Goal: Task Accomplishment & Management: Complete application form

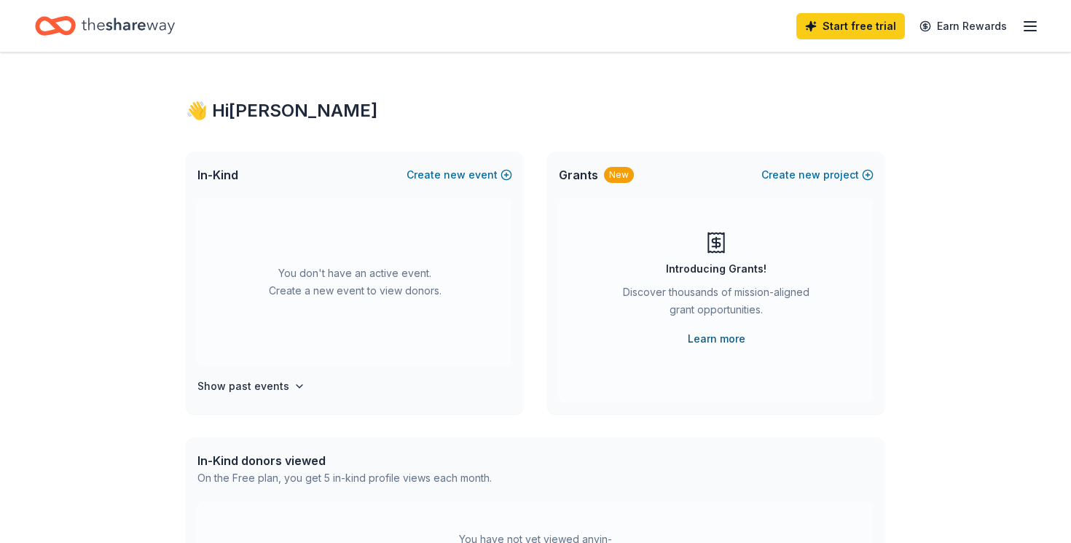
click at [723, 337] on link "Learn more" at bounding box center [717, 338] width 58 height 17
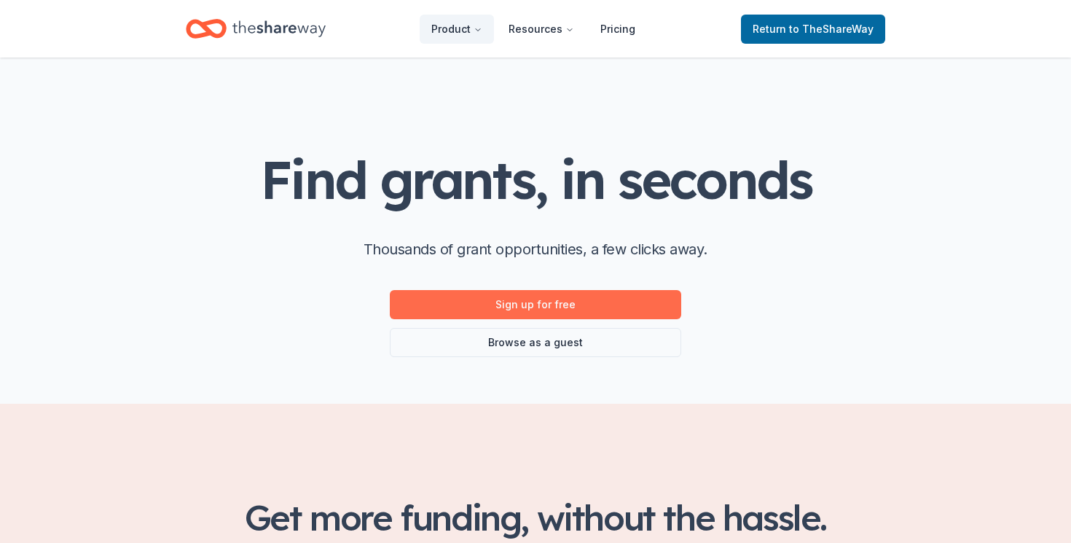
click at [604, 313] on link "Sign up for free" at bounding box center [536, 304] width 292 height 29
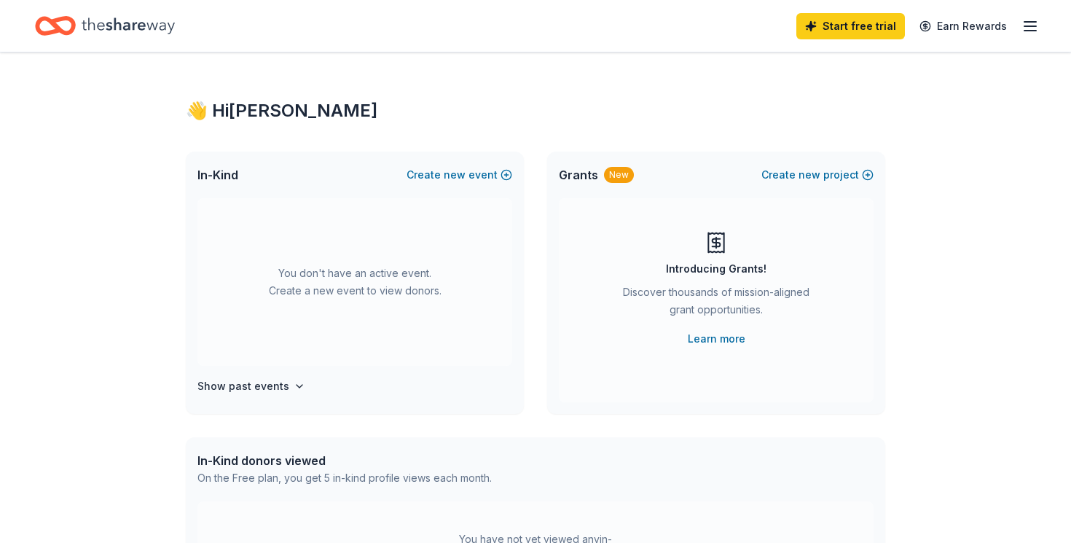
click at [1026, 31] on icon "button" at bounding box center [1030, 25] width 17 height 17
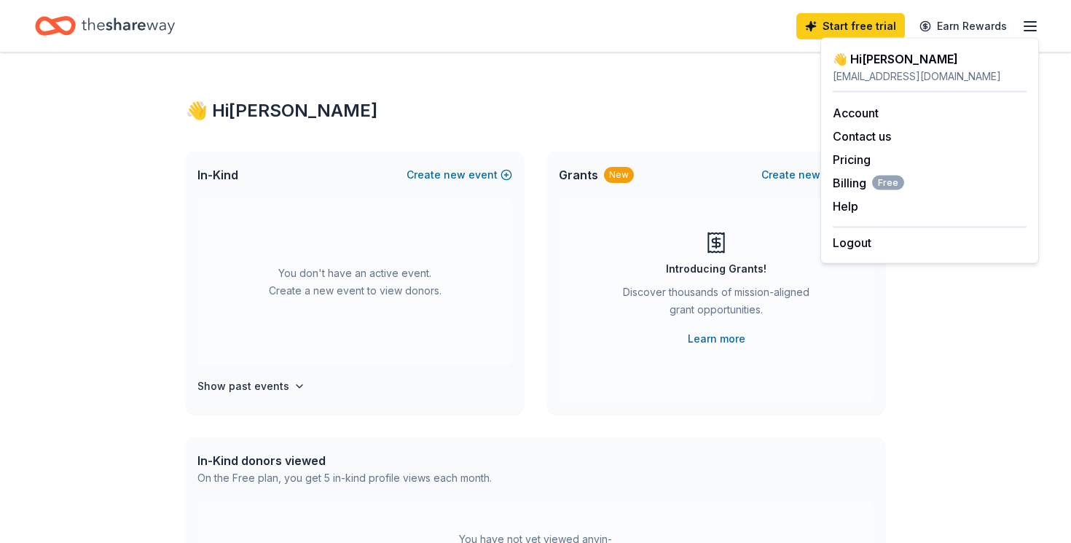
click at [103, 24] on icon "Home" at bounding box center [128, 26] width 93 height 30
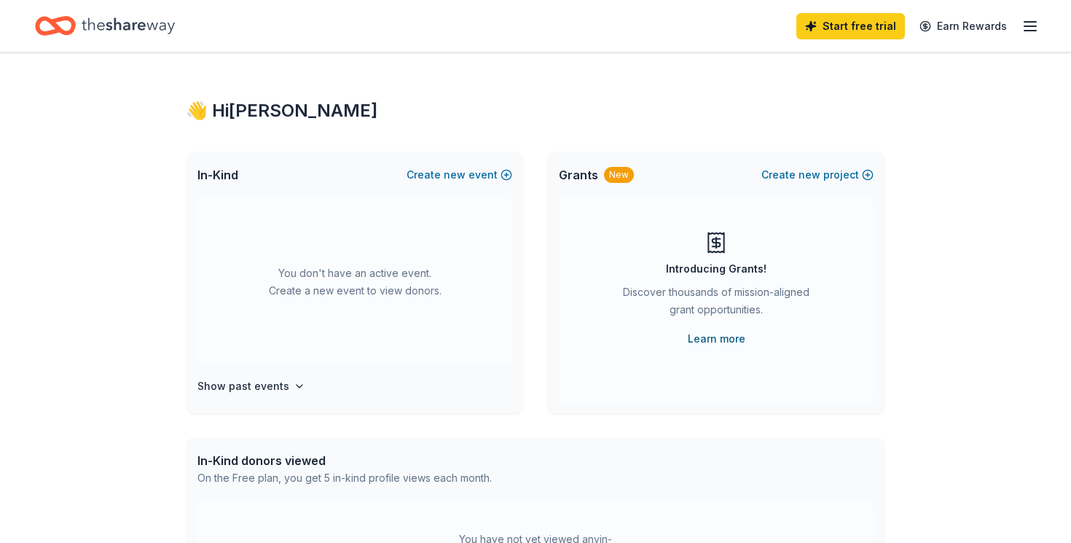
click at [713, 340] on link "Learn more" at bounding box center [717, 338] width 58 height 17
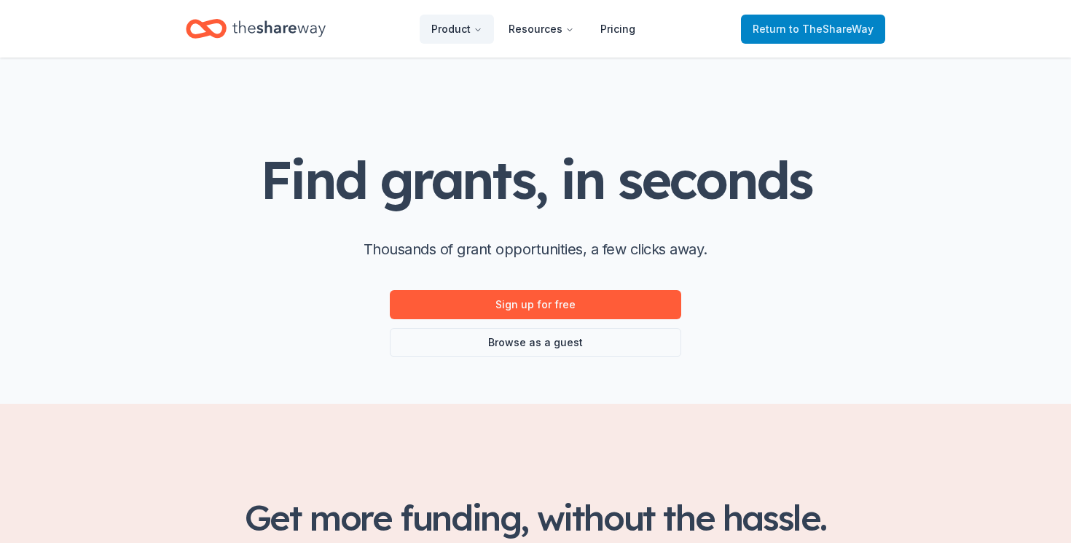
click at [812, 24] on span "to TheShareWay" at bounding box center [831, 29] width 85 height 12
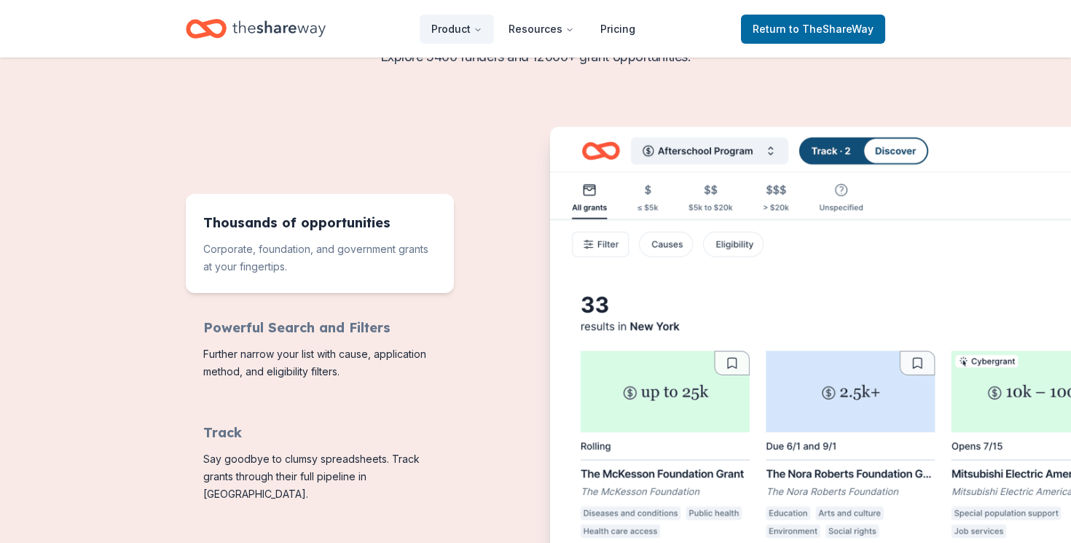
scroll to position [533, 0]
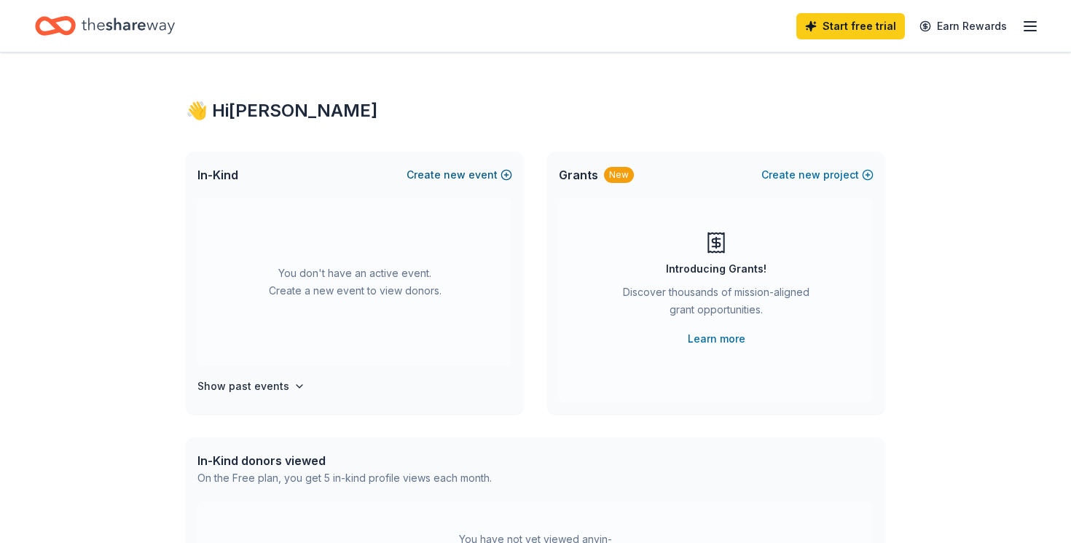
click at [484, 166] on button "Create new event" at bounding box center [460, 174] width 106 height 17
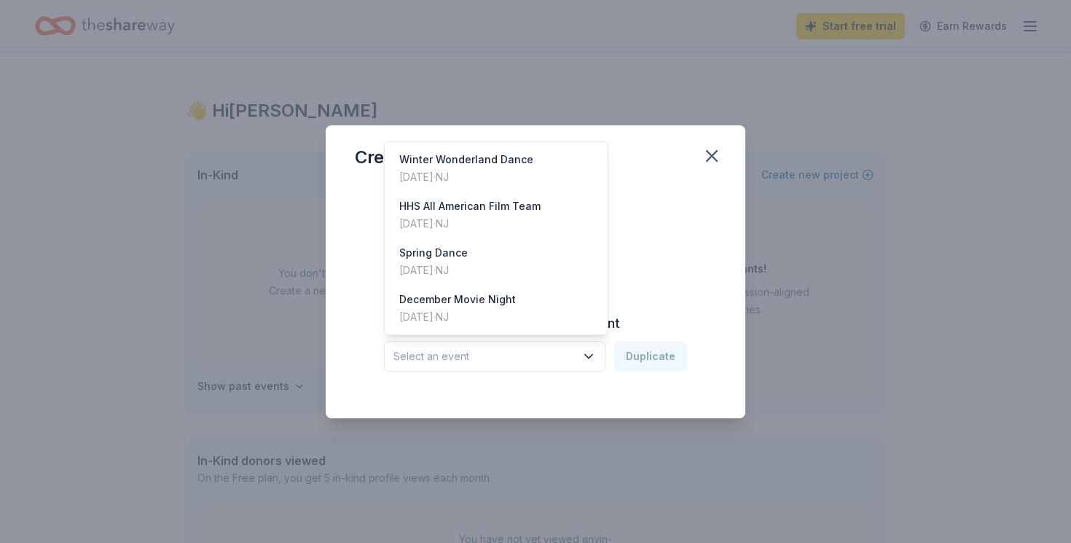
click at [503, 351] on span "Select an event" at bounding box center [485, 356] width 182 height 17
click at [534, 216] on div "Sep 30, 2024 · NJ" at bounding box center [469, 223] width 141 height 17
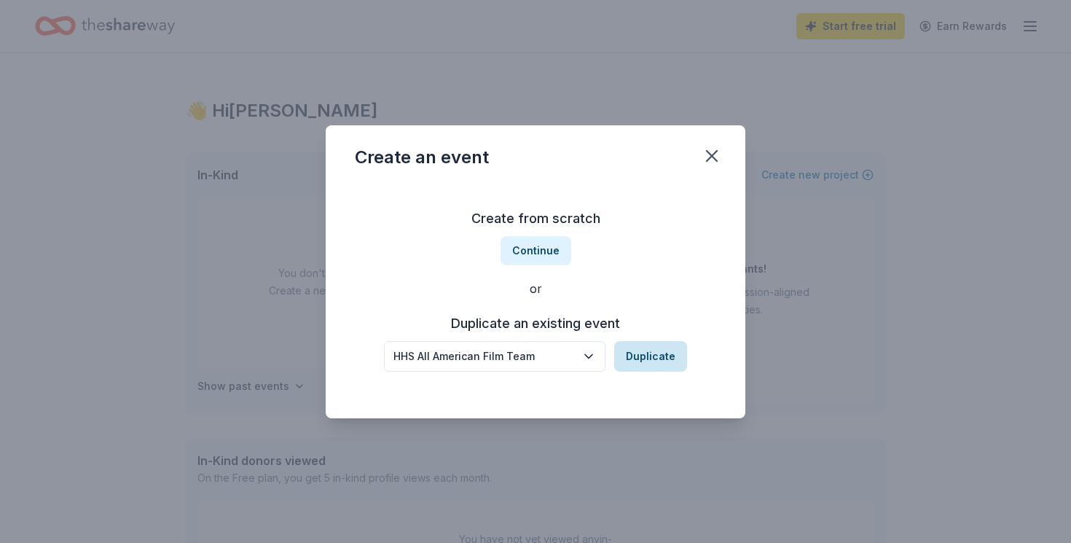
click at [643, 358] on button "Duplicate" at bounding box center [650, 356] width 73 height 31
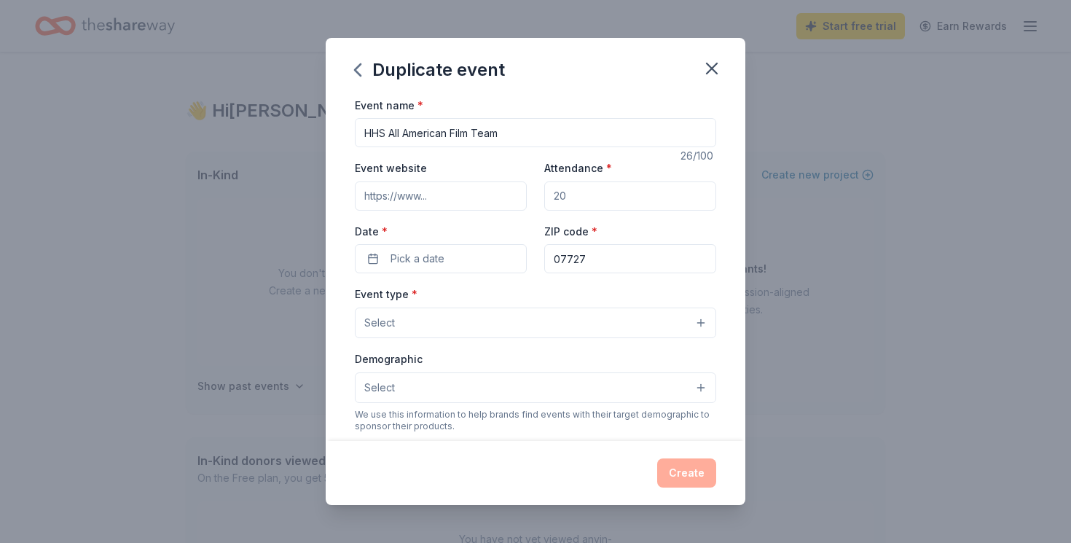
click at [482, 203] on input "Event website" at bounding box center [441, 195] width 172 height 29
click at [458, 263] on button "Pick a date" at bounding box center [441, 258] width 172 height 29
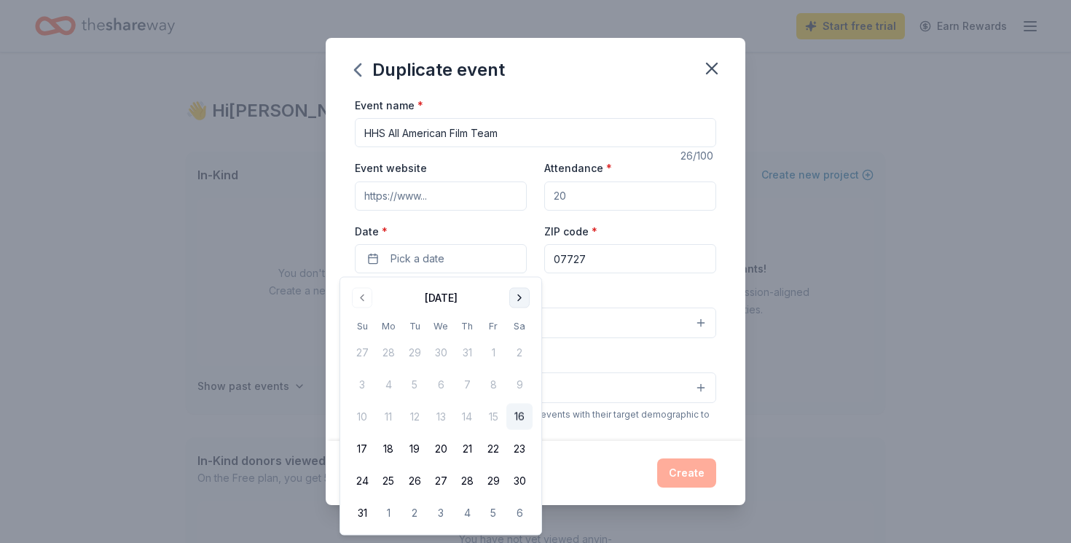
click at [515, 298] on button "Go to next month" at bounding box center [519, 298] width 20 height 20
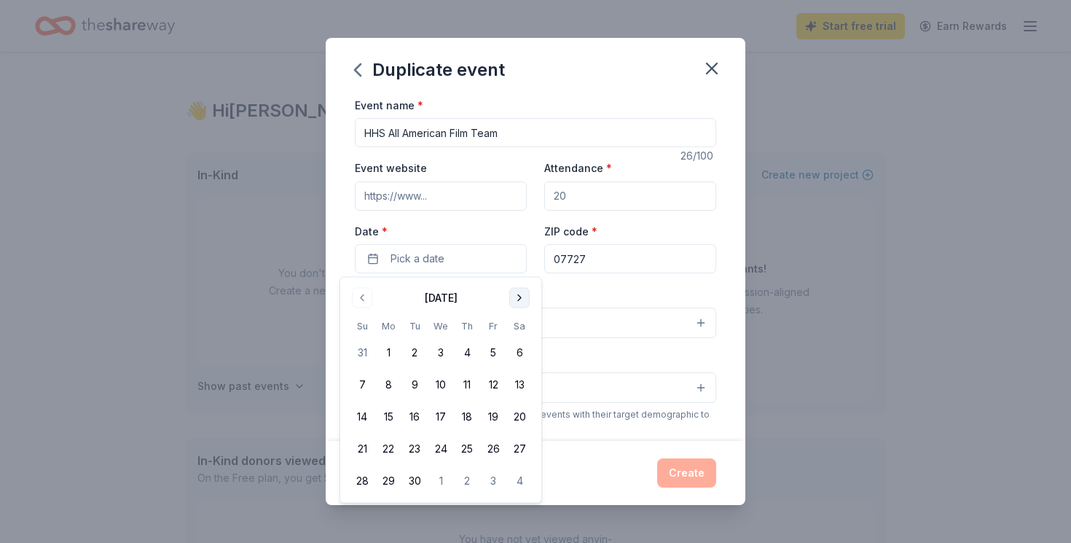
click at [515, 298] on button "Go to next month" at bounding box center [519, 298] width 20 height 20
click at [412, 412] on button "14" at bounding box center [415, 417] width 26 height 26
click at [363, 448] on button "19" at bounding box center [362, 449] width 26 height 26
click at [412, 422] on button "14" at bounding box center [415, 417] width 26 height 26
click at [582, 292] on div "Event type * Select" at bounding box center [535, 311] width 361 height 53
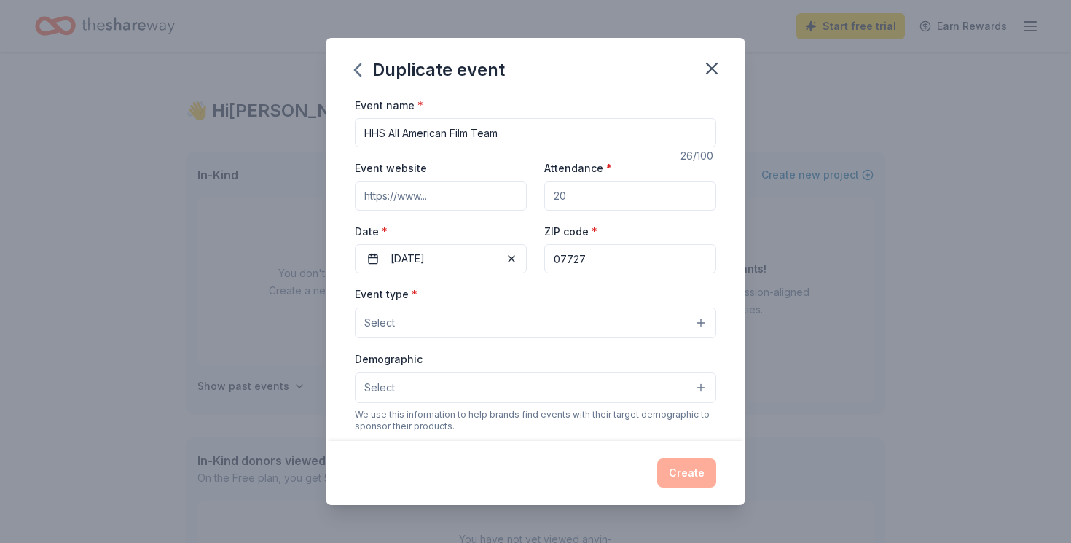
drag, startPoint x: 586, startPoint y: 260, endPoint x: 574, endPoint y: 260, distance: 11.7
click at [574, 260] on input "07727" at bounding box center [630, 258] width 172 height 29
type input "07731"
click at [525, 322] on button "Select" at bounding box center [535, 323] width 361 height 31
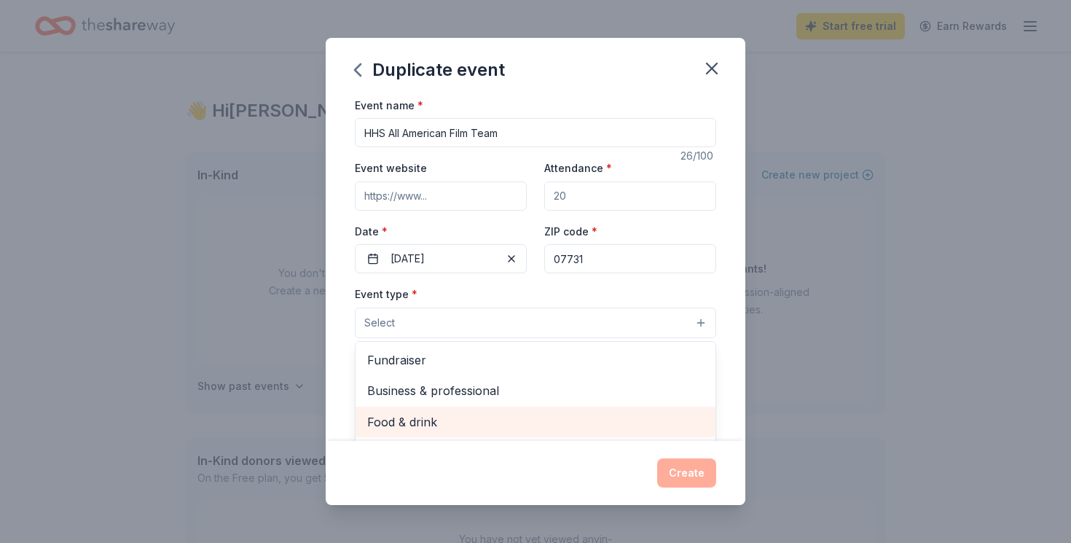
click at [465, 420] on span "Food & drink" at bounding box center [535, 421] width 337 height 19
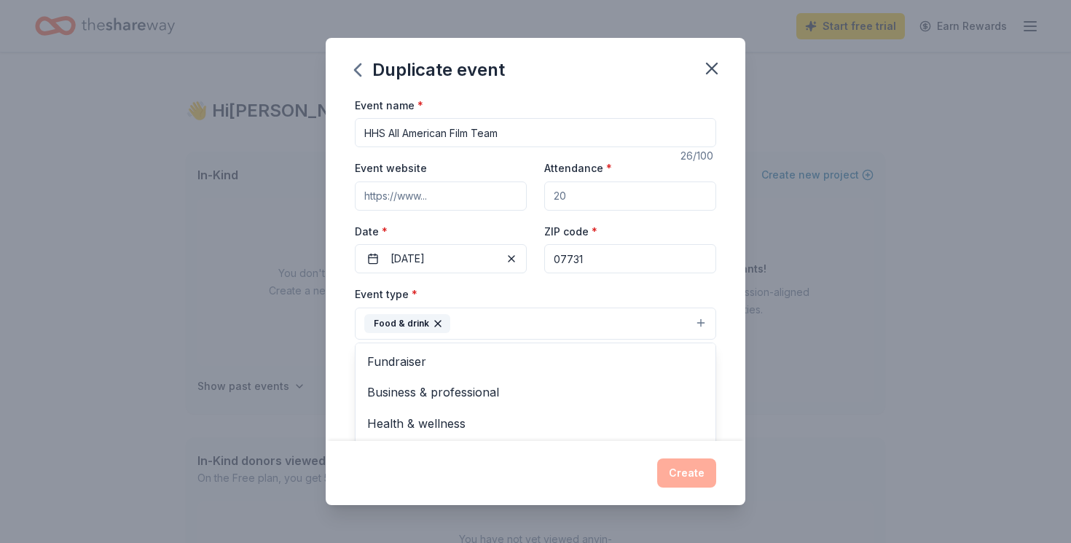
click at [614, 288] on div "Event type * Food & drink Fundraiser Business & professional Health & wellness …" at bounding box center [535, 312] width 361 height 55
click at [508, 389] on button "Select" at bounding box center [535, 389] width 361 height 31
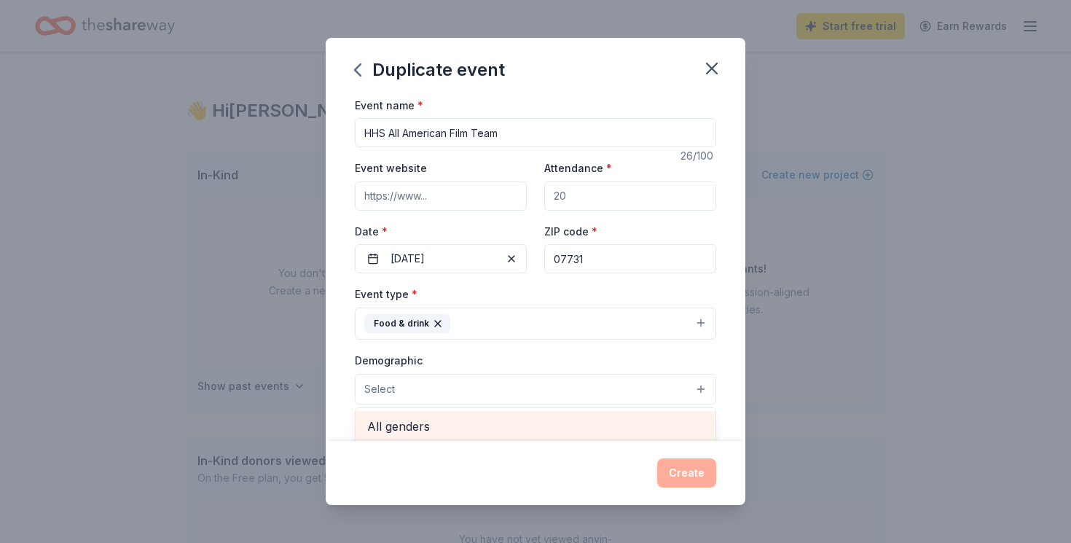
click at [491, 416] on div "All genders" at bounding box center [536, 426] width 360 height 31
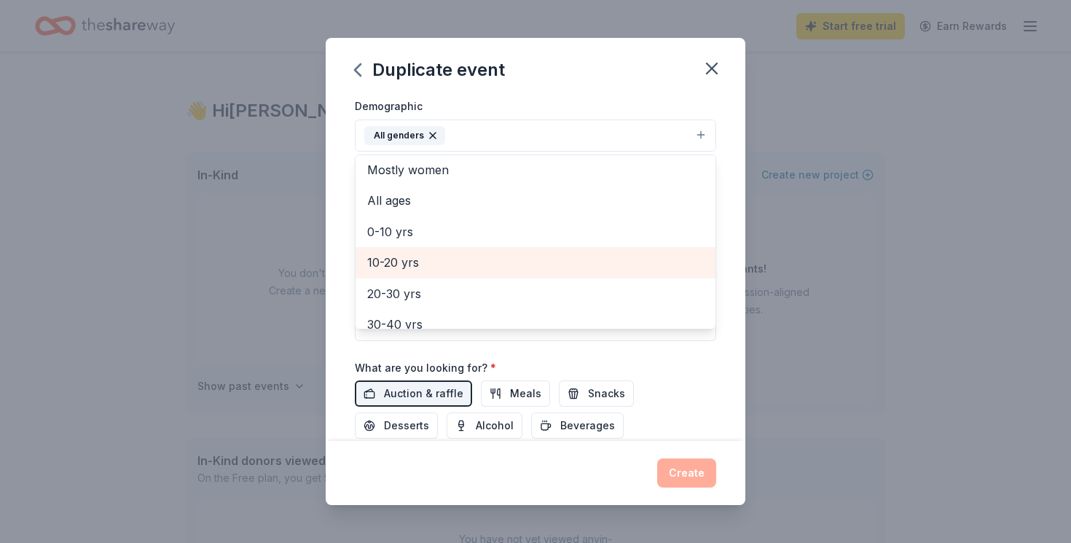
scroll to position [36, 0]
click at [405, 261] on span "10-20 yrs" at bounding box center [535, 260] width 337 height 19
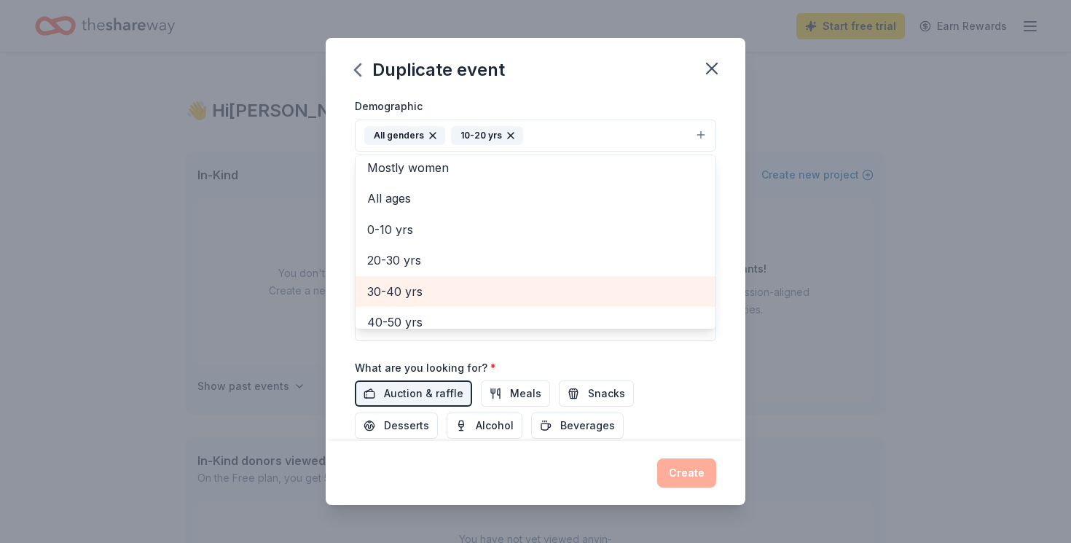
scroll to position [172, 0]
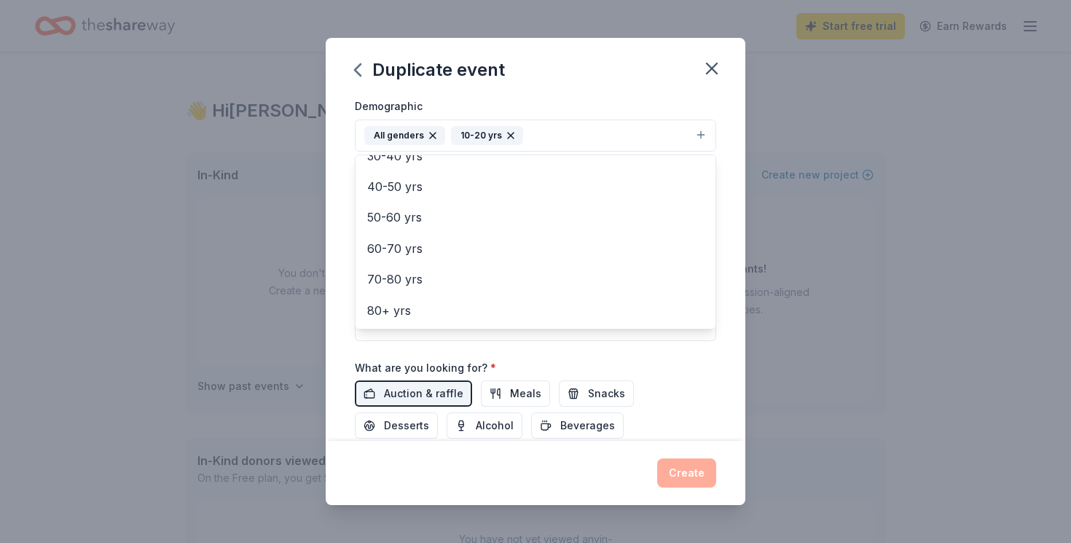
click at [547, 354] on div "Event name * HHS All American Film Team 26 /100 Event website Attendance * Date…" at bounding box center [535, 180] width 361 height 676
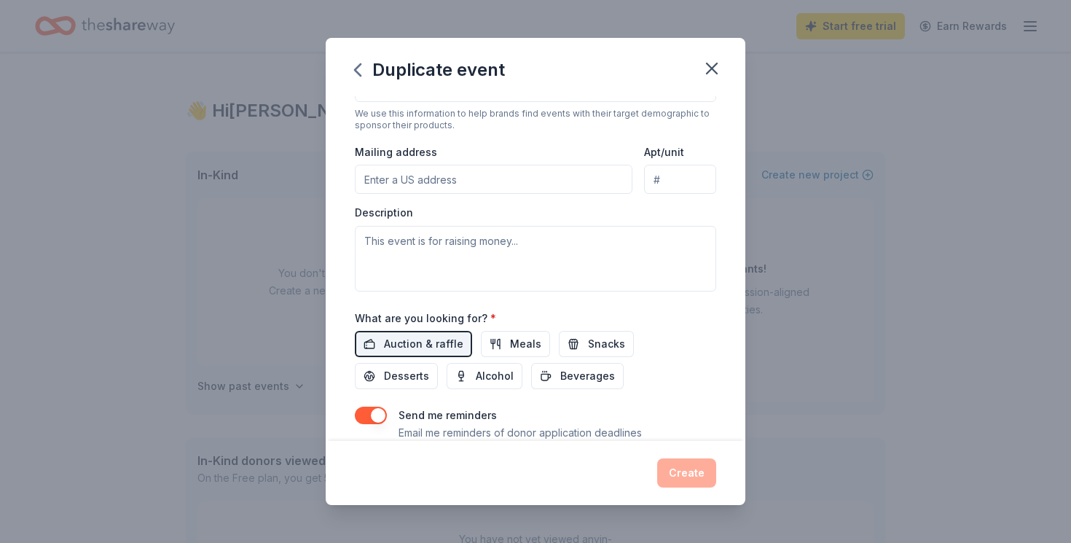
scroll to position [306, 0]
click at [547, 174] on input "Mailing address" at bounding box center [494, 177] width 278 height 29
click at [529, 239] on textarea at bounding box center [535, 257] width 361 height 66
click at [504, 344] on button "Meals" at bounding box center [515, 342] width 69 height 26
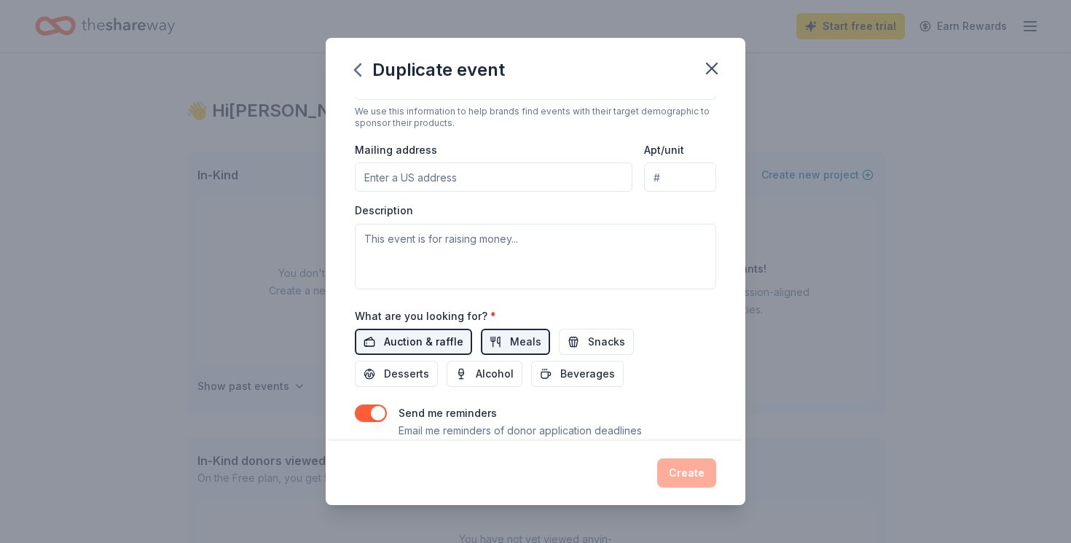
click at [451, 345] on span "Auction & raffle" at bounding box center [423, 341] width 79 height 17
click at [560, 380] on span "Beverages" at bounding box center [587, 373] width 55 height 17
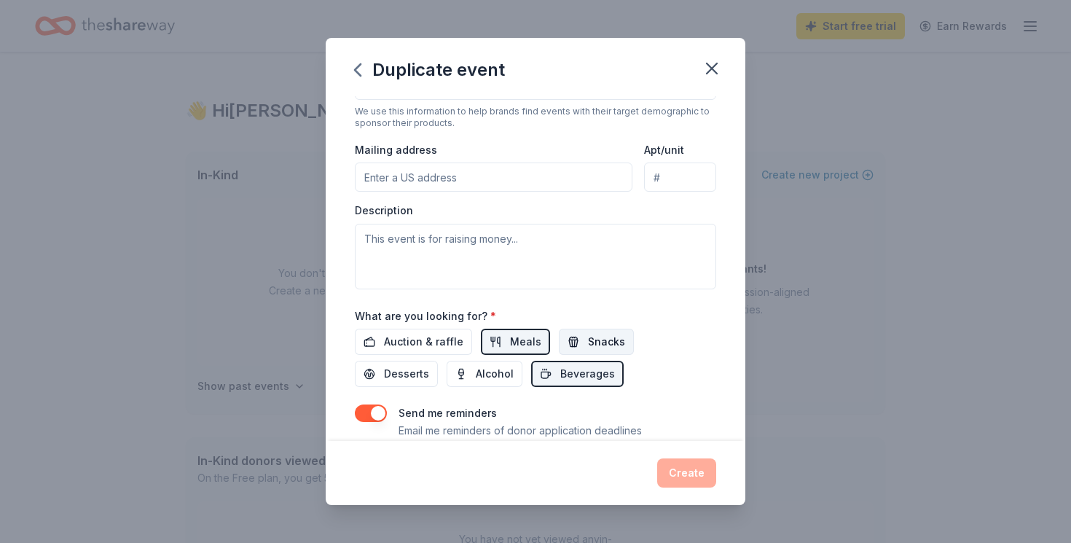
click at [595, 342] on span "Snacks" at bounding box center [606, 341] width 37 height 17
click at [533, 342] on span "Meals" at bounding box center [525, 341] width 31 height 17
click at [493, 254] on textarea at bounding box center [535, 257] width 361 height 66
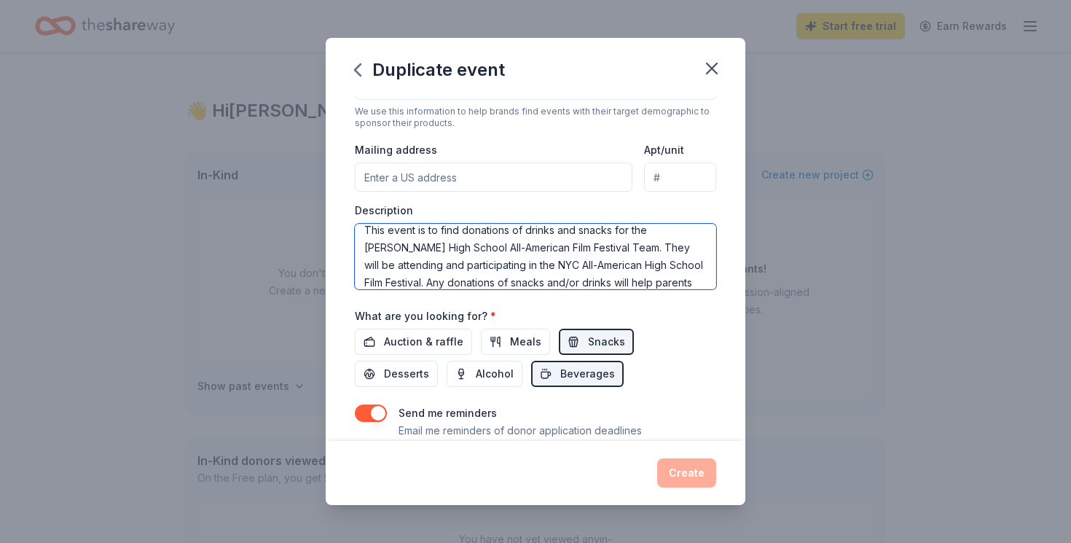
scroll to position [26, 0]
type textarea "This event is to find donations of drinks and snacks for the Howell High School…"
click at [519, 174] on input "Mailing address" at bounding box center [494, 177] width 278 height 29
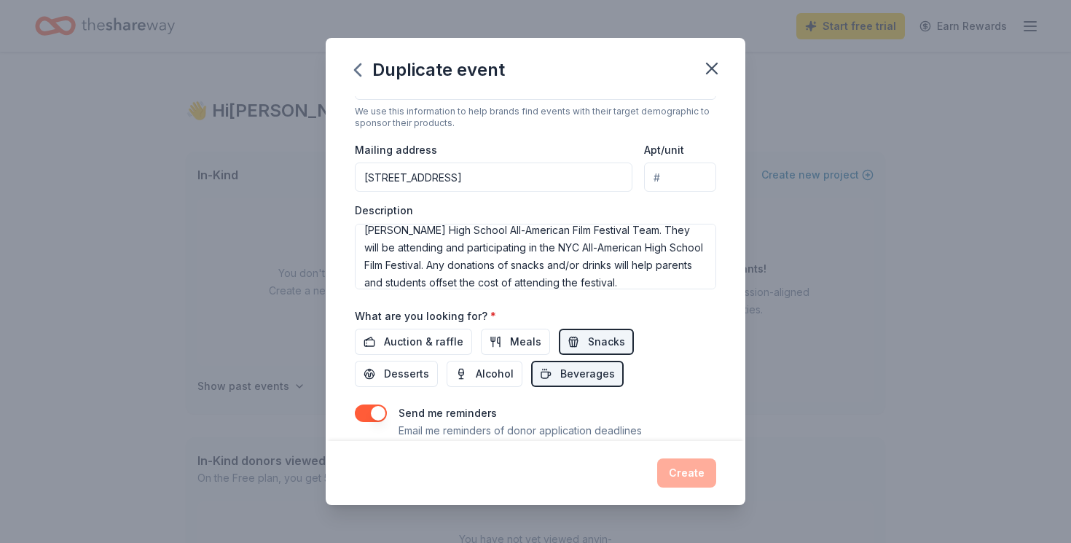
type input "22 Sheffield Drive, Manalapan Township, NJ, 07726"
click at [528, 216] on div "Description This event is to find donations of drinks and snacks for the Howell…" at bounding box center [535, 246] width 361 height 86
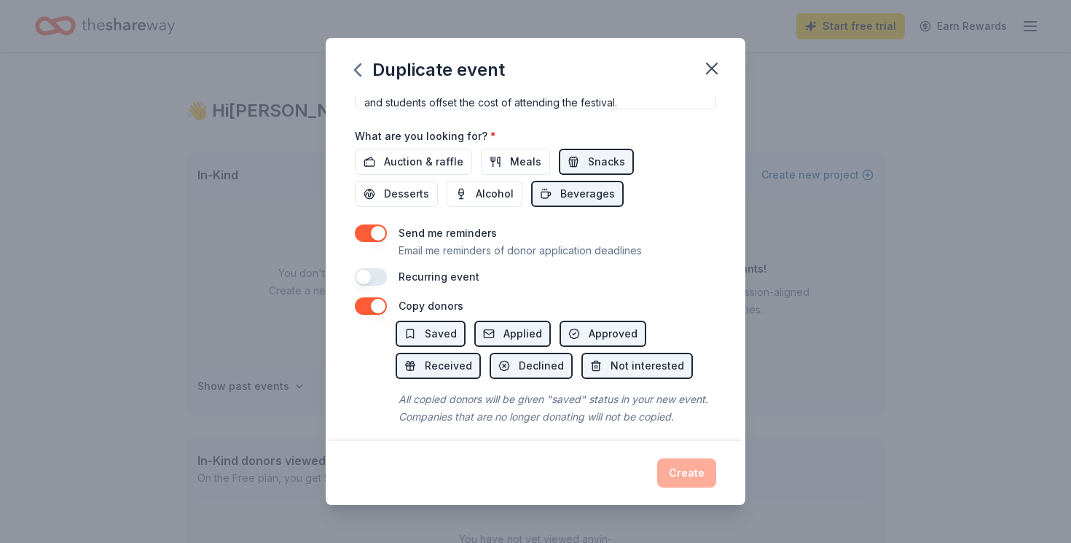
scroll to position [497, 0]
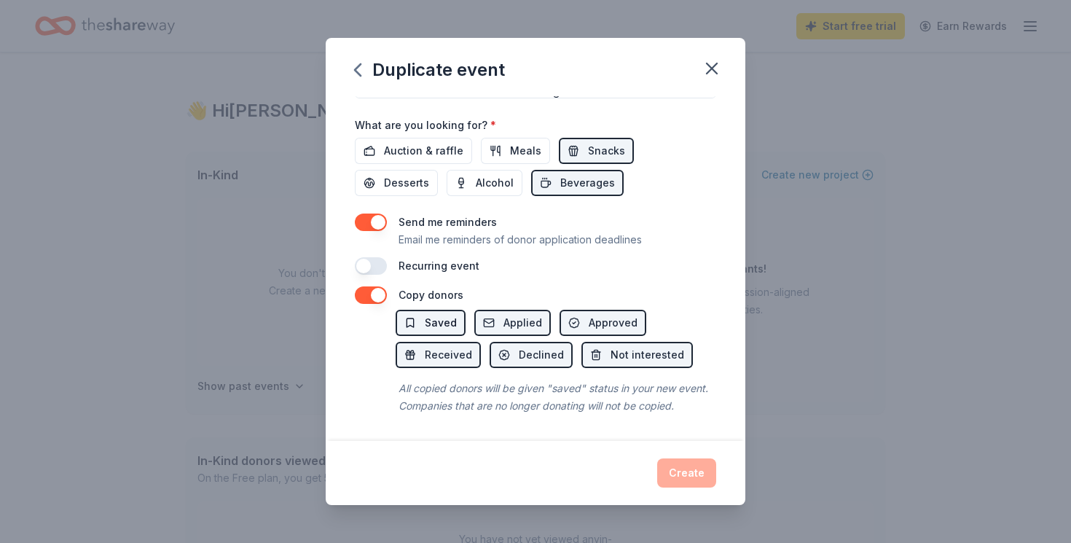
click at [439, 329] on span "Saved" at bounding box center [441, 322] width 32 height 17
click at [523, 444] on div "Create" at bounding box center [536, 473] width 420 height 64
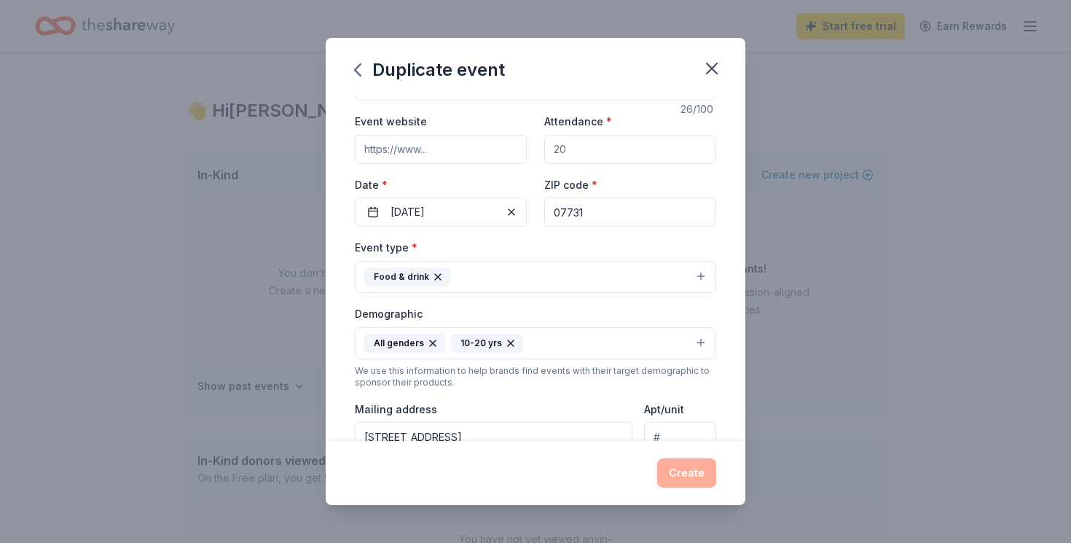
scroll to position [0, 0]
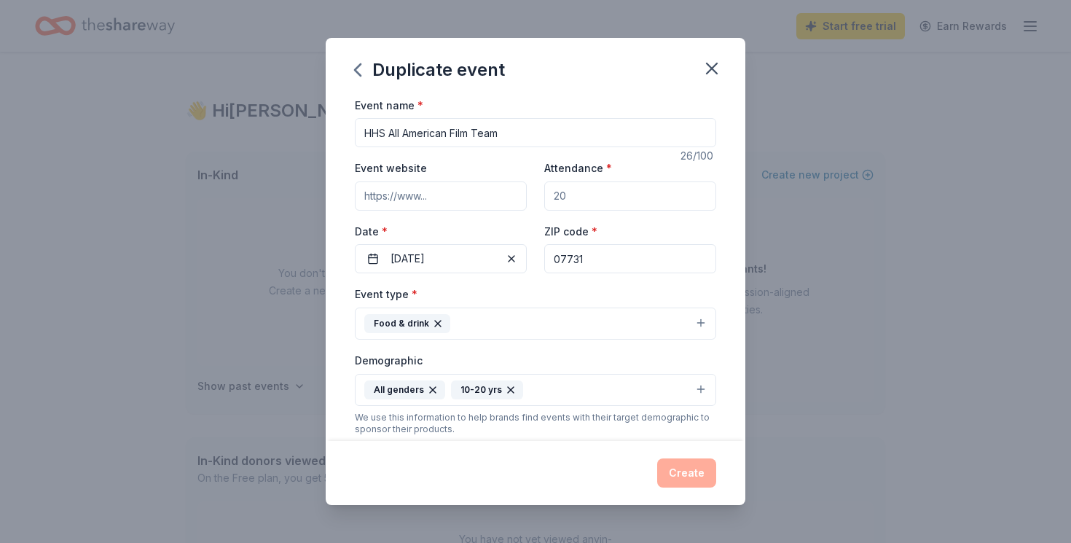
click at [615, 203] on input "Attendance *" at bounding box center [630, 195] width 172 height 29
type input "20"
click at [705, 473] on button "Create" at bounding box center [686, 472] width 59 height 29
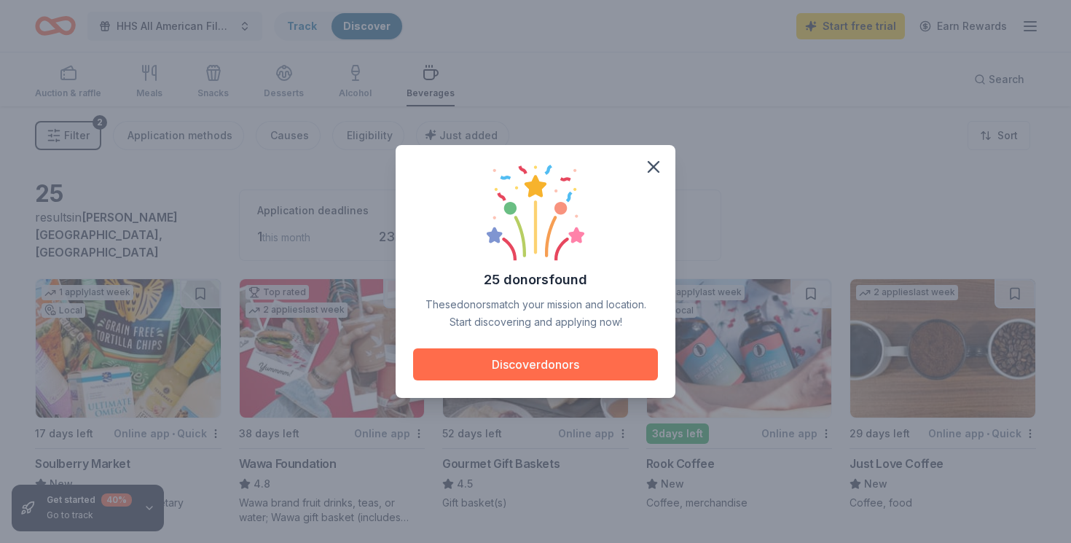
click at [530, 365] on button "Discover donors" at bounding box center [535, 364] width 245 height 32
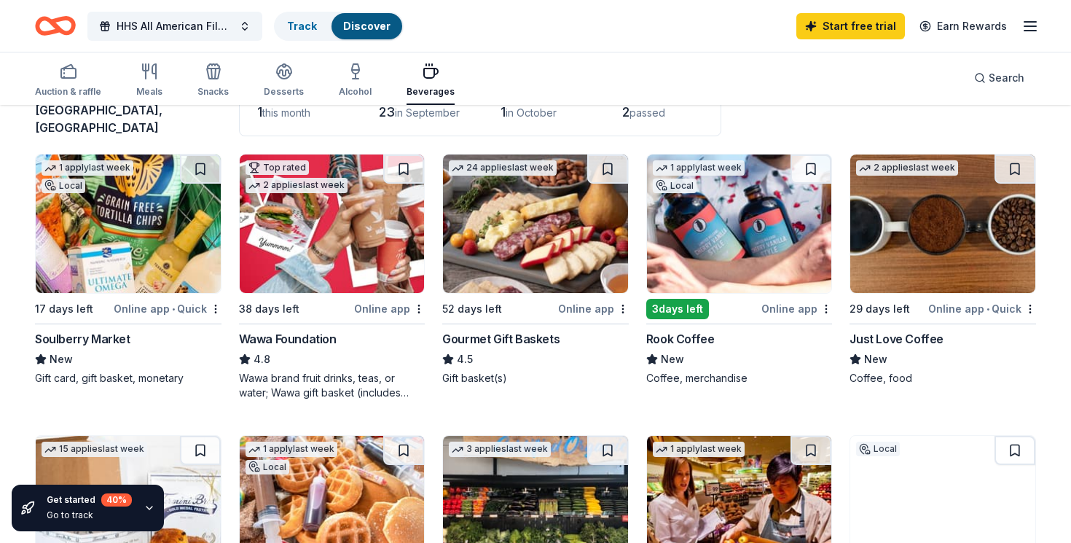
scroll to position [129, 0]
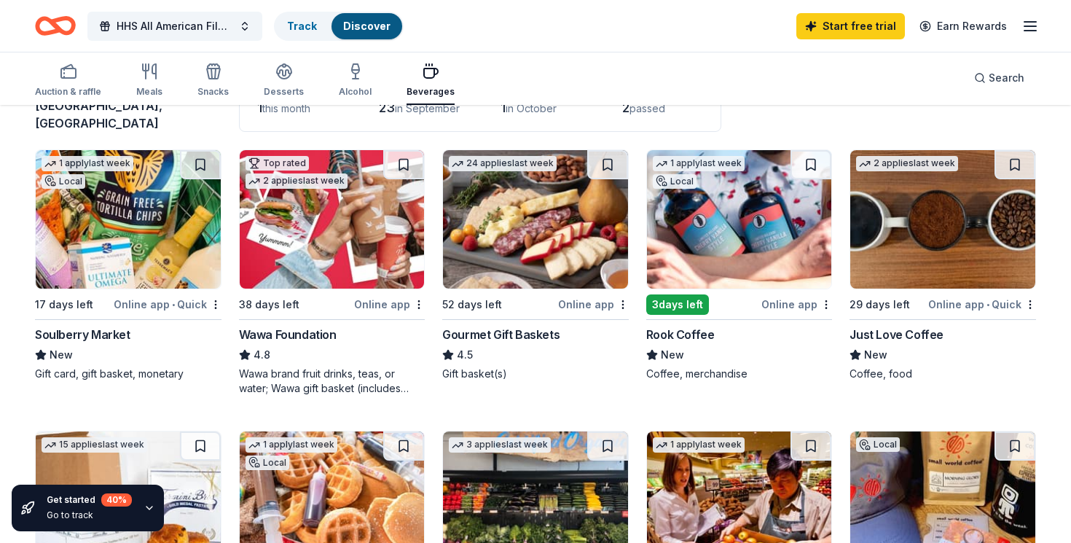
click at [312, 326] on div "Wawa Foundation" at bounding box center [288, 334] width 98 height 17
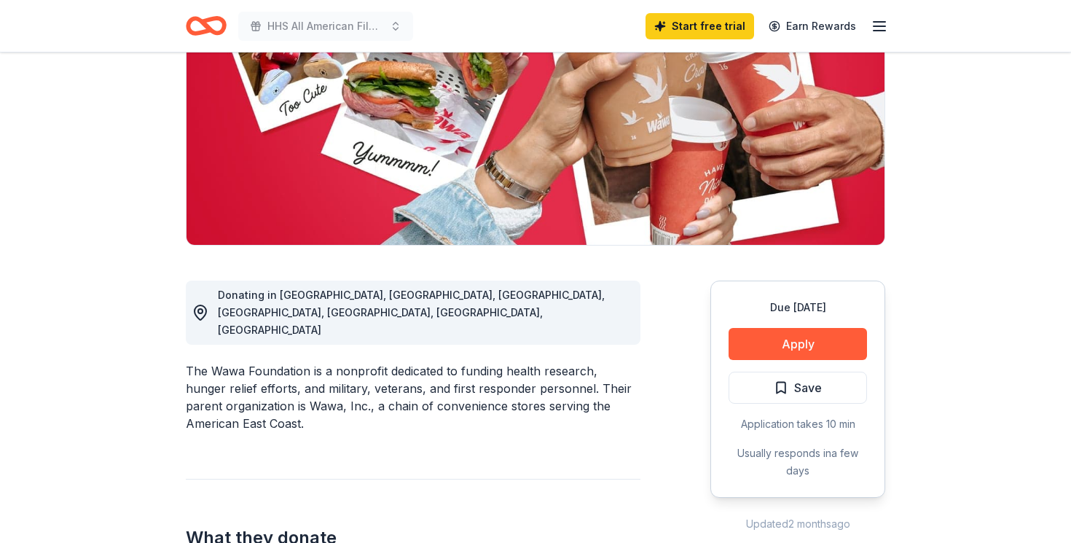
scroll to position [203, 0]
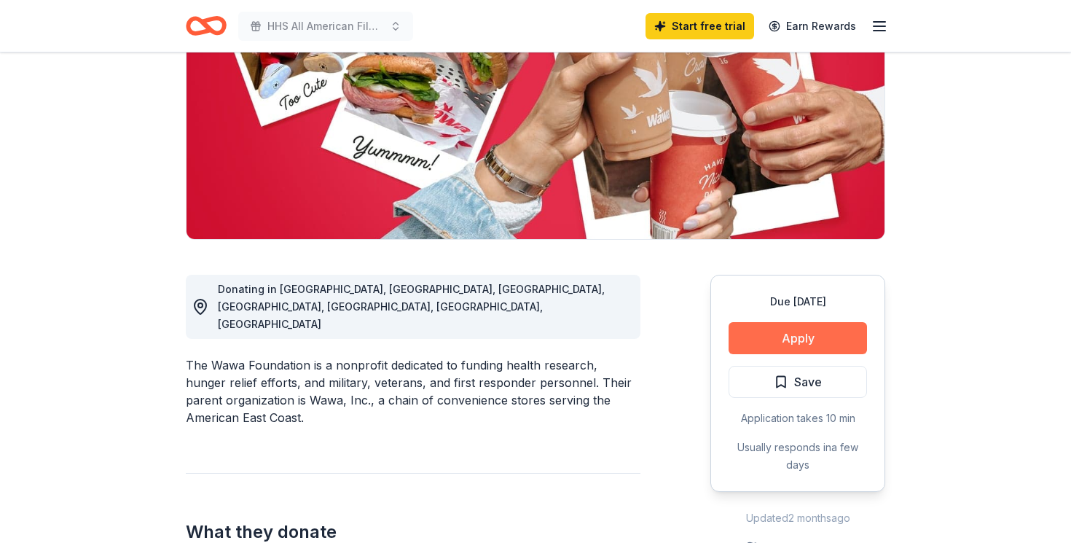
click at [756, 333] on button "Apply" at bounding box center [798, 338] width 138 height 32
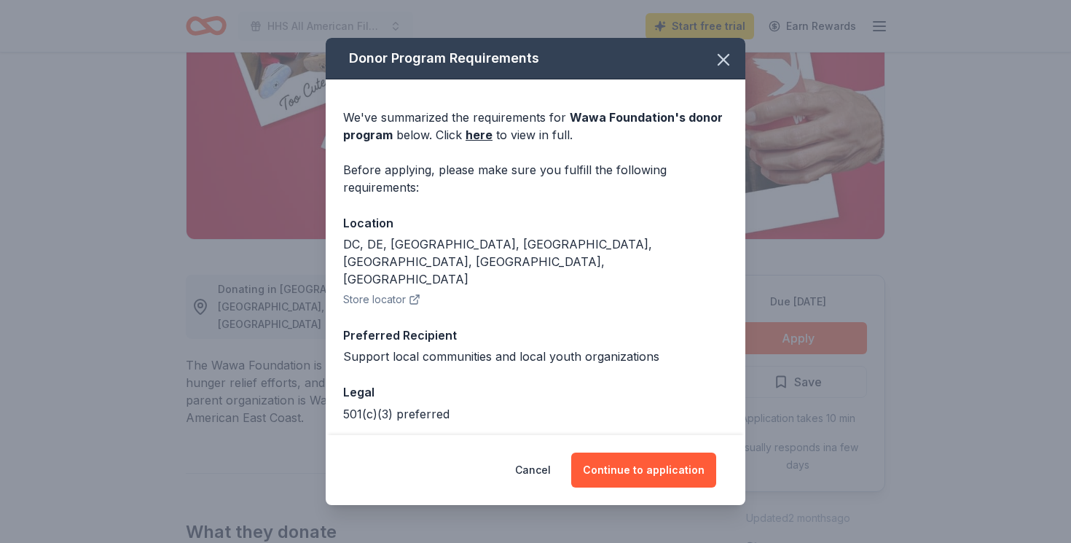
scroll to position [30, 0]
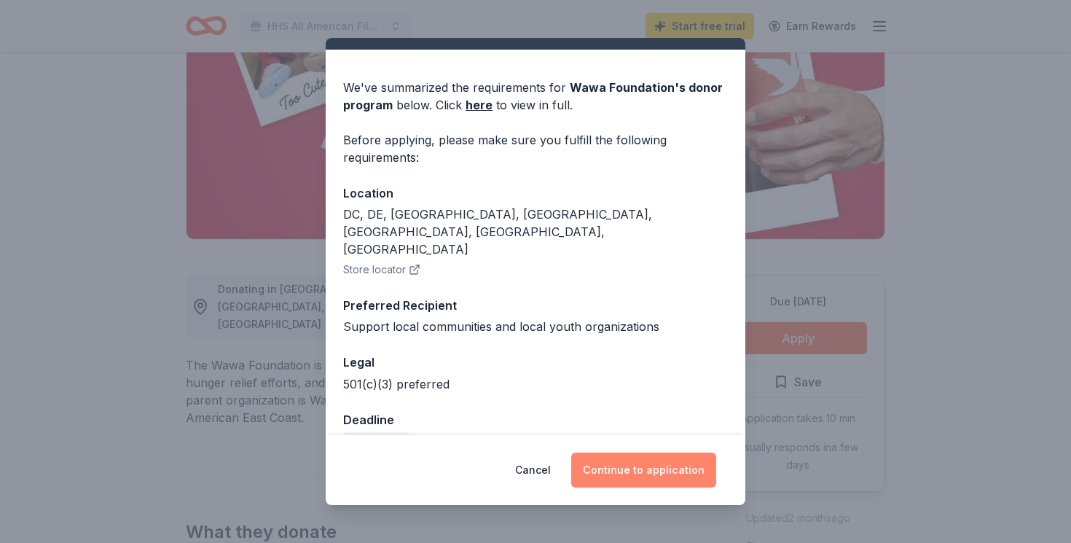
click at [611, 475] on button "Continue to application" at bounding box center [643, 470] width 145 height 35
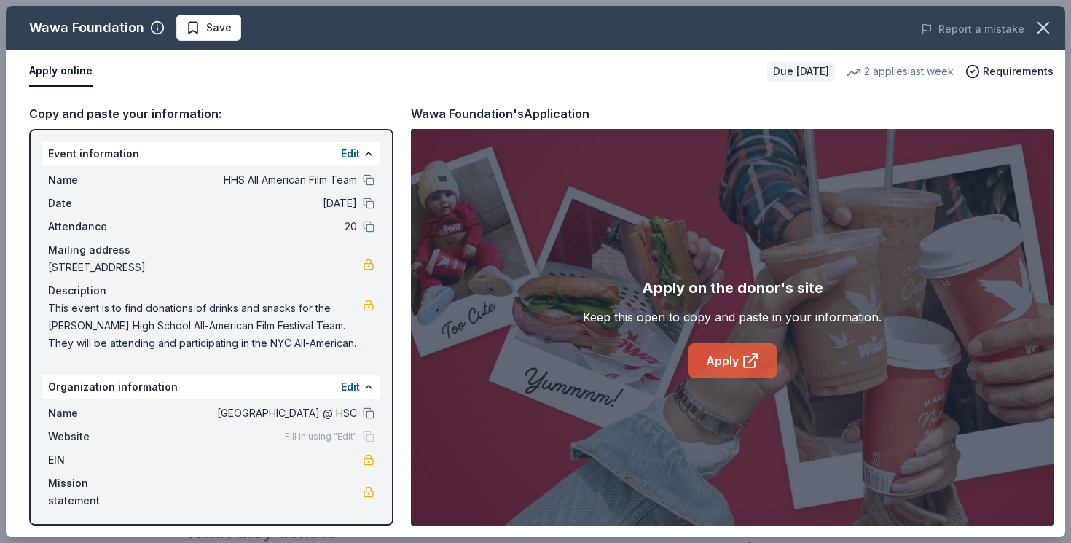
click at [751, 367] on icon at bounding box center [749, 361] width 11 height 11
